Goal: Task Accomplishment & Management: Complete application form

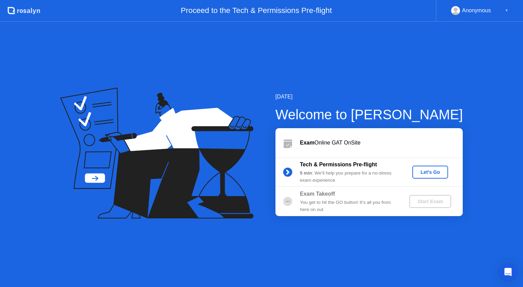
click at [434, 170] on div "Let's Go" at bounding box center [430, 171] width 30 height 5
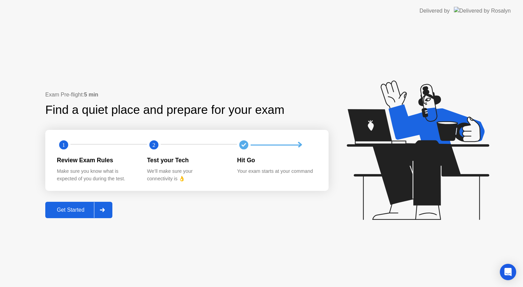
click at [53, 212] on div "Get Started" at bounding box center [70, 210] width 47 height 6
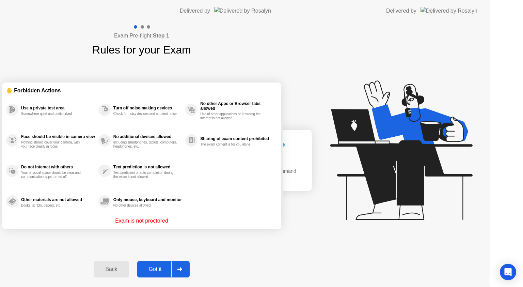
click at [57, 212] on div "Exam Pre-flight: Step 1 Rules for your Exam ✋ Forbidden Actions Use a private t…" at bounding box center [141, 154] width 283 height 265
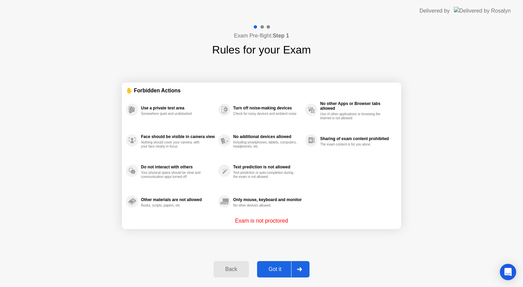
click at [280, 269] on div "Got it" at bounding box center [275, 269] width 32 height 6
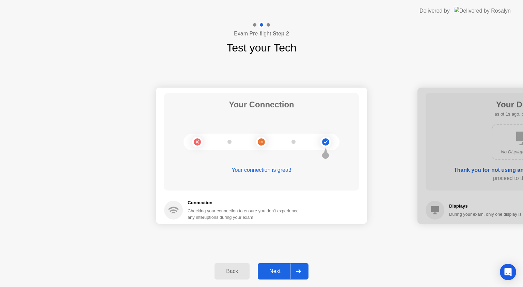
click at [280, 269] on div "Next" at bounding box center [275, 271] width 30 height 6
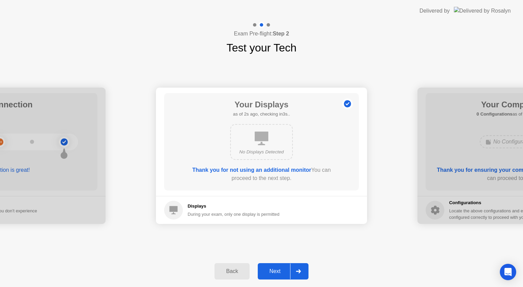
click at [278, 269] on div "Next" at bounding box center [275, 271] width 30 height 6
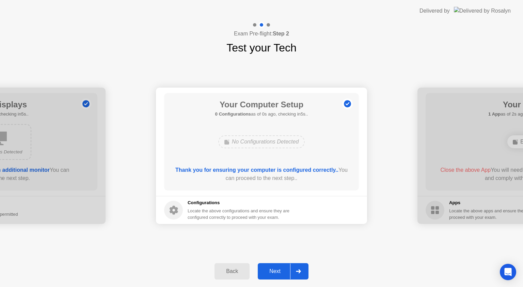
click at [278, 269] on div "Next" at bounding box center [275, 271] width 30 height 6
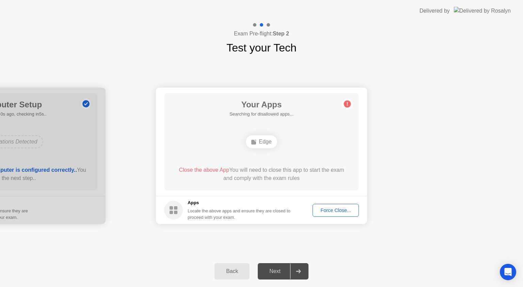
click at [278, 269] on div "Next" at bounding box center [275, 271] width 30 height 6
click at [331, 211] on div "Force Close..." at bounding box center [336, 209] width 42 height 5
click at [326, 212] on div "Force Close..." at bounding box center [336, 209] width 42 height 5
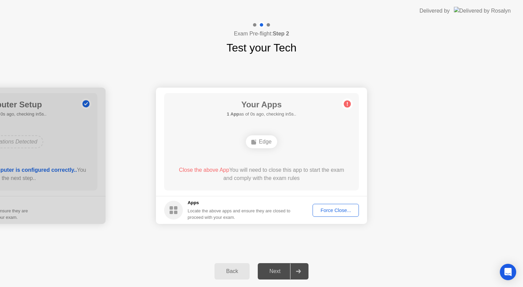
click at [322, 211] on div "Force Close..." at bounding box center [336, 209] width 42 height 5
click at [342, 210] on div "Force Close..." at bounding box center [336, 209] width 42 height 5
click at [232, 270] on div "Back" at bounding box center [232, 271] width 31 height 6
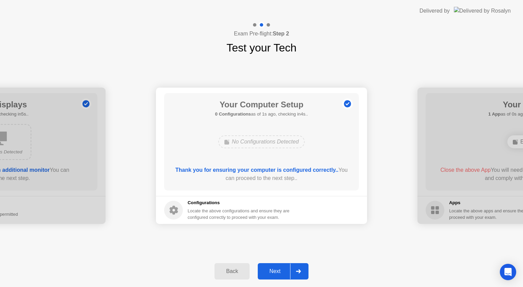
click at [283, 274] on div "Next" at bounding box center [275, 271] width 30 height 6
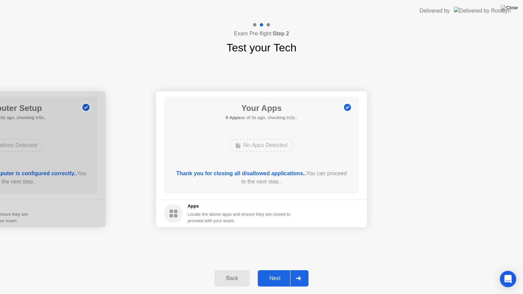
click at [277, 274] on button "Next" at bounding box center [283, 278] width 51 height 16
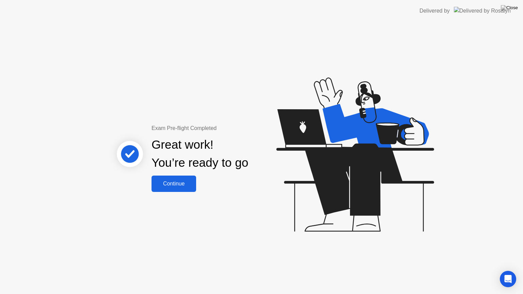
click at [168, 186] on div "Continue" at bounding box center [174, 184] width 41 height 6
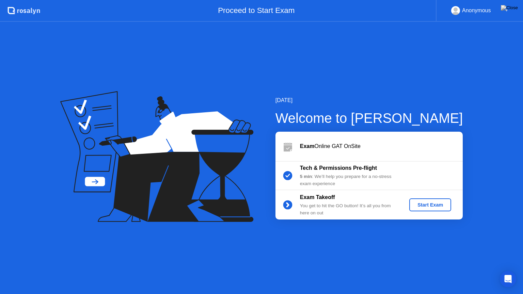
click at [436, 204] on div "Start Exam" at bounding box center [430, 204] width 36 height 5
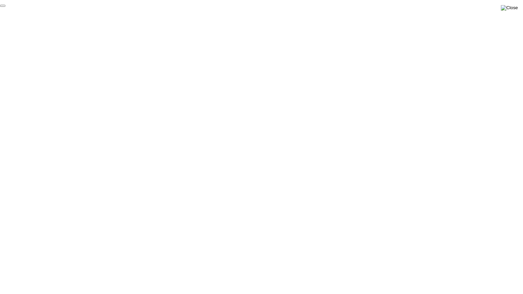
click at [514, 5] on img at bounding box center [509, 7] width 17 height 5
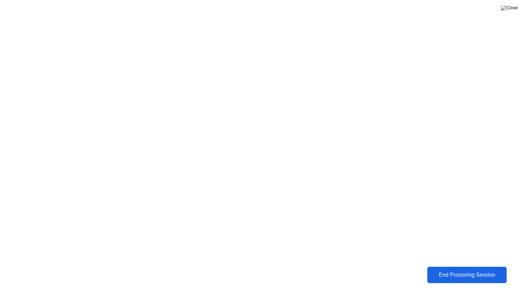
click at [467, 278] on div "End Proctoring Session" at bounding box center [466, 275] width 75 height 6
